Goal: Find specific page/section: Find specific page/section

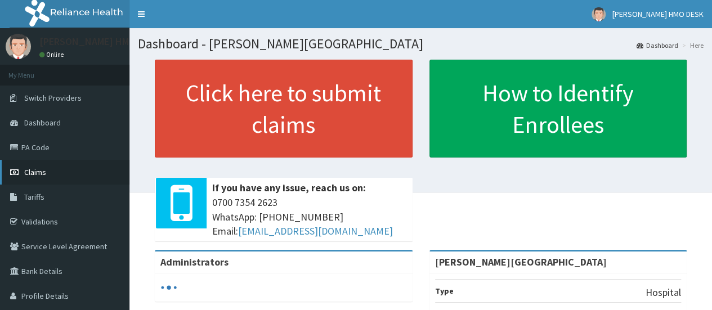
click at [39, 172] on span "Claims" at bounding box center [35, 172] width 22 height 10
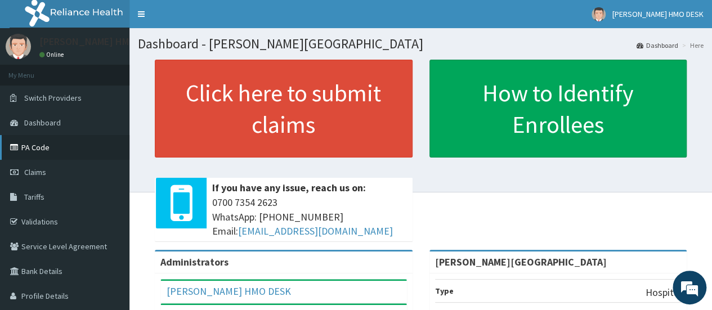
click at [37, 149] on link "PA Code" at bounding box center [64, 147] width 129 height 25
